Goal: Task Accomplishment & Management: Use online tool/utility

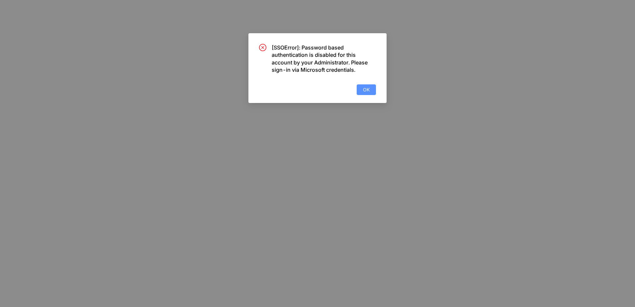
click at [373, 88] on button "OK" at bounding box center [366, 89] width 19 height 11
